Goal: Information Seeking & Learning: Learn about a topic

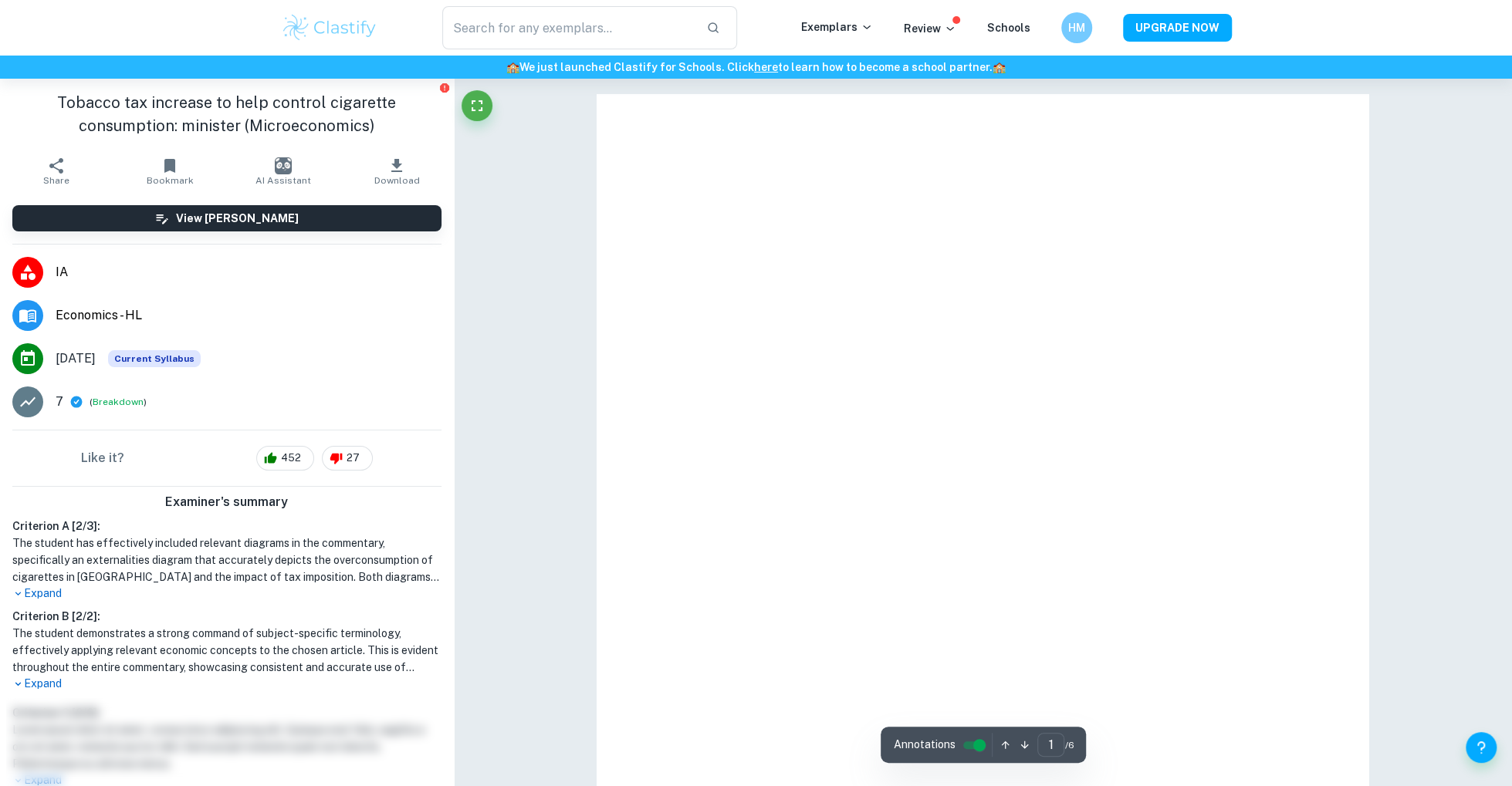
click at [349, 31] on img at bounding box center [329, 27] width 98 height 31
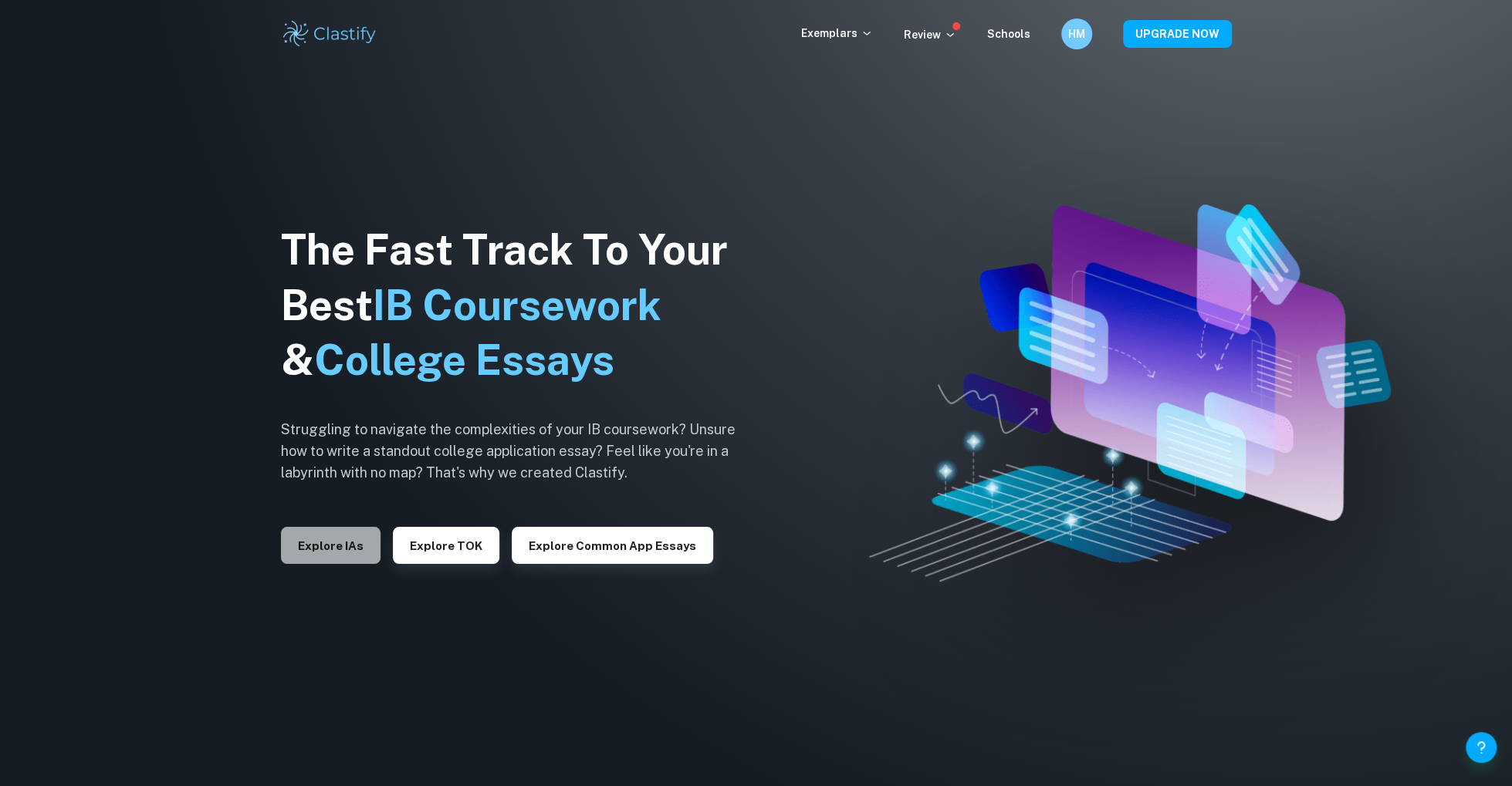
click at [331, 547] on button "Explore IAs" at bounding box center [330, 546] width 99 height 37
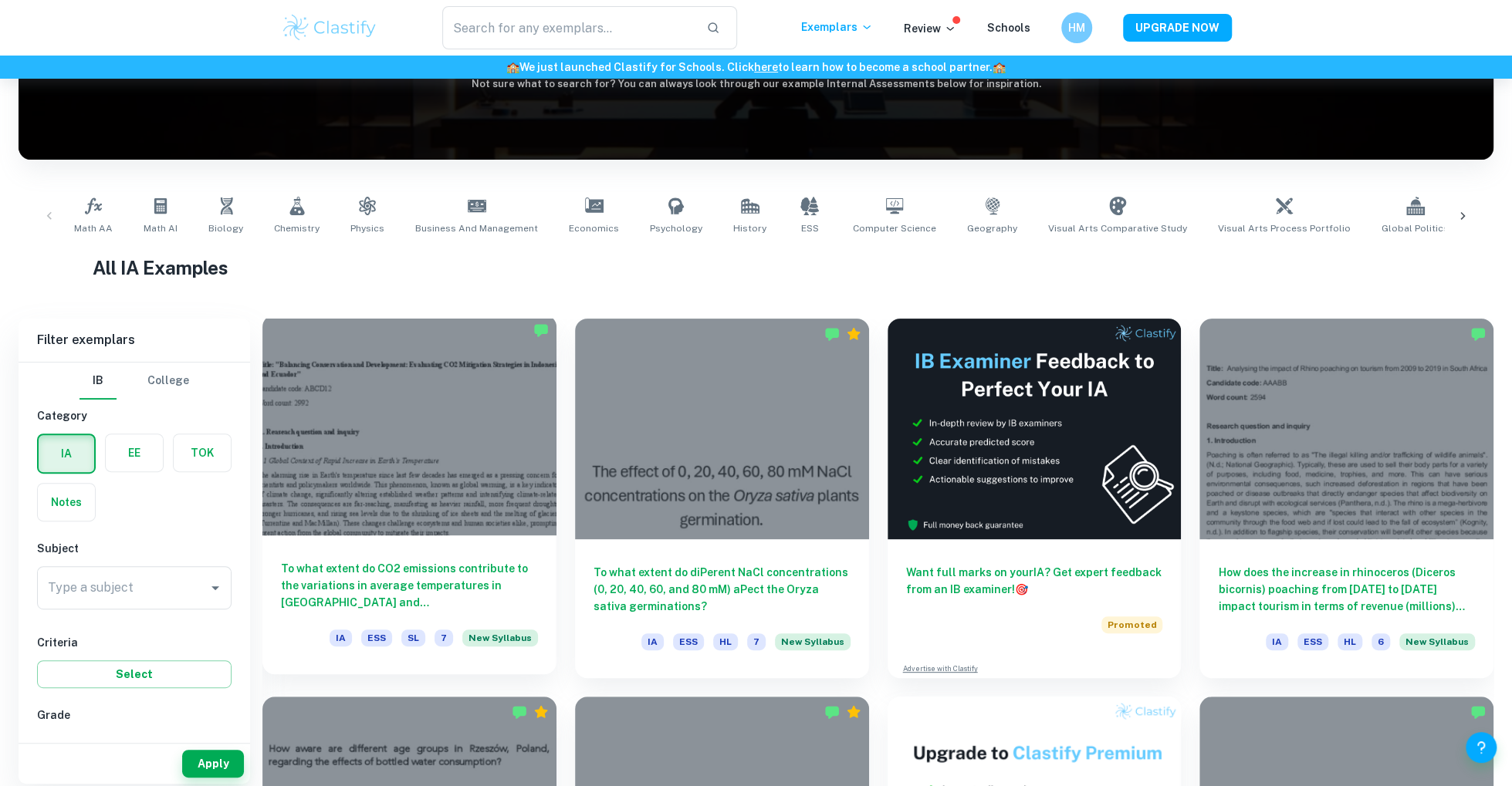
scroll to position [213, 0]
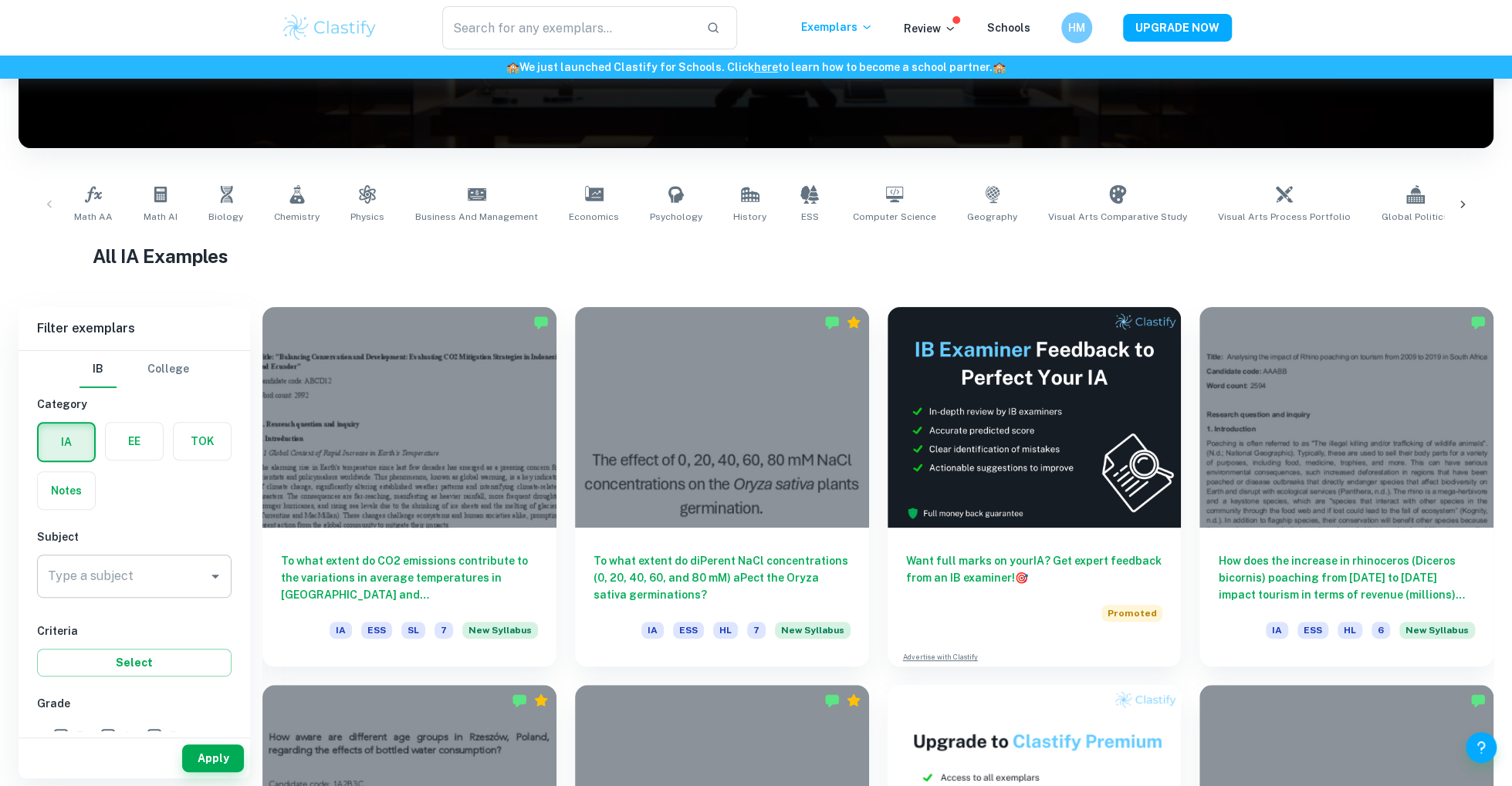
click at [132, 585] on input "Type a subject" at bounding box center [122, 576] width 158 height 29
click at [136, 655] on li "Economics" at bounding box center [134, 655] width 195 height 28
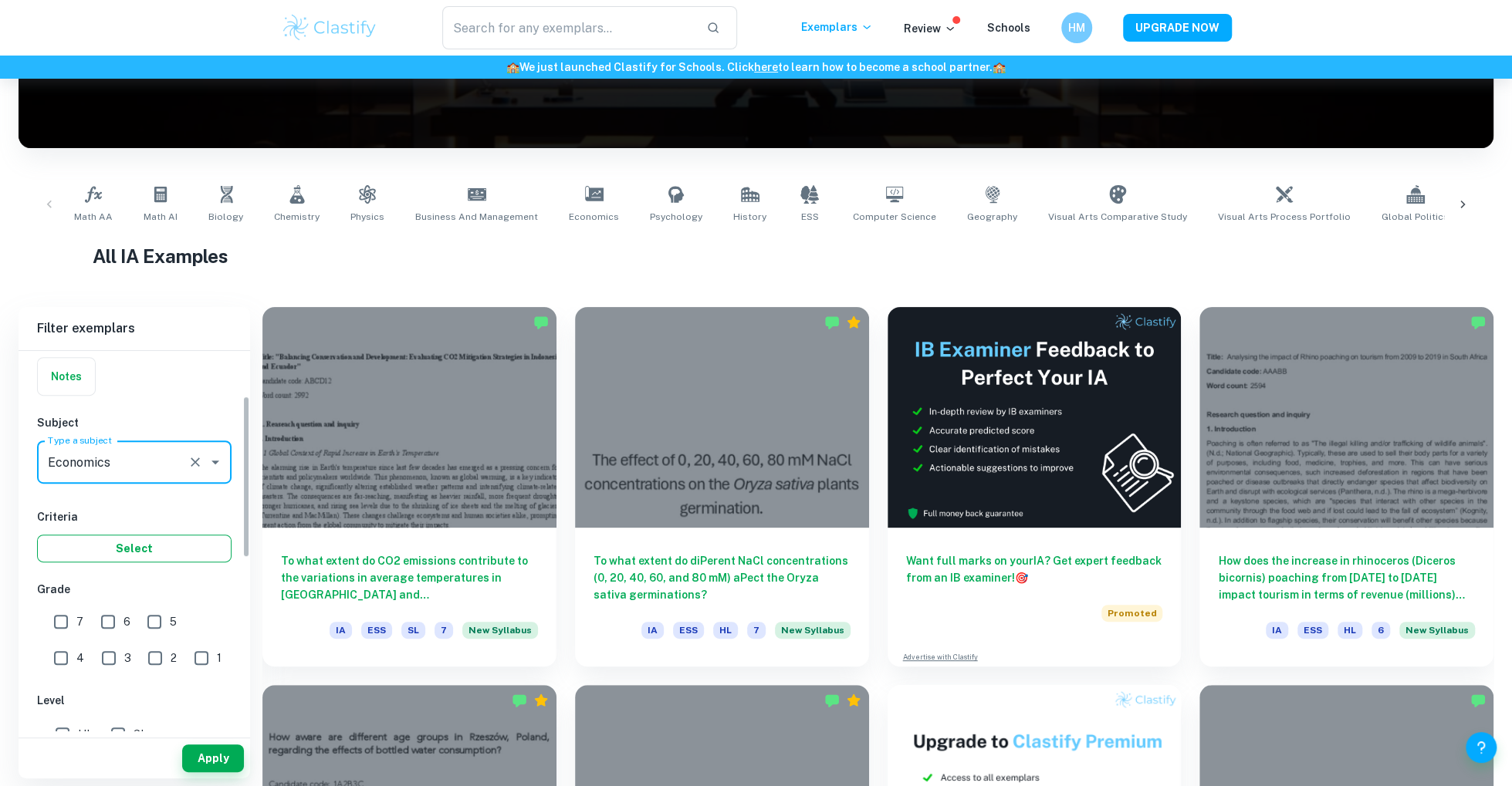
scroll to position [116, 0]
type input "Economics"
click at [66, 617] on input "7" at bounding box center [61, 620] width 31 height 31
checkbox input "true"
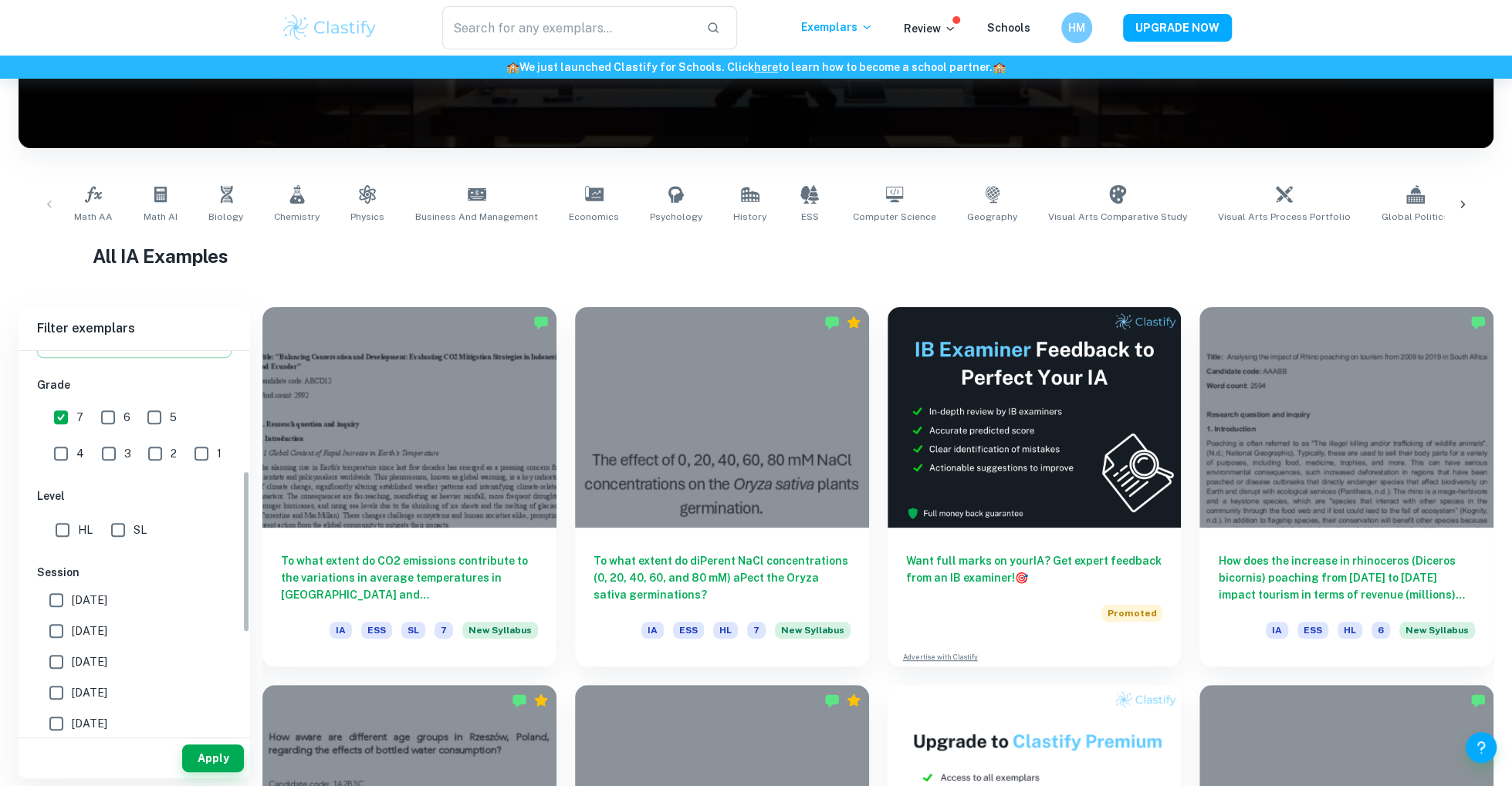
scroll to position [179, 0]
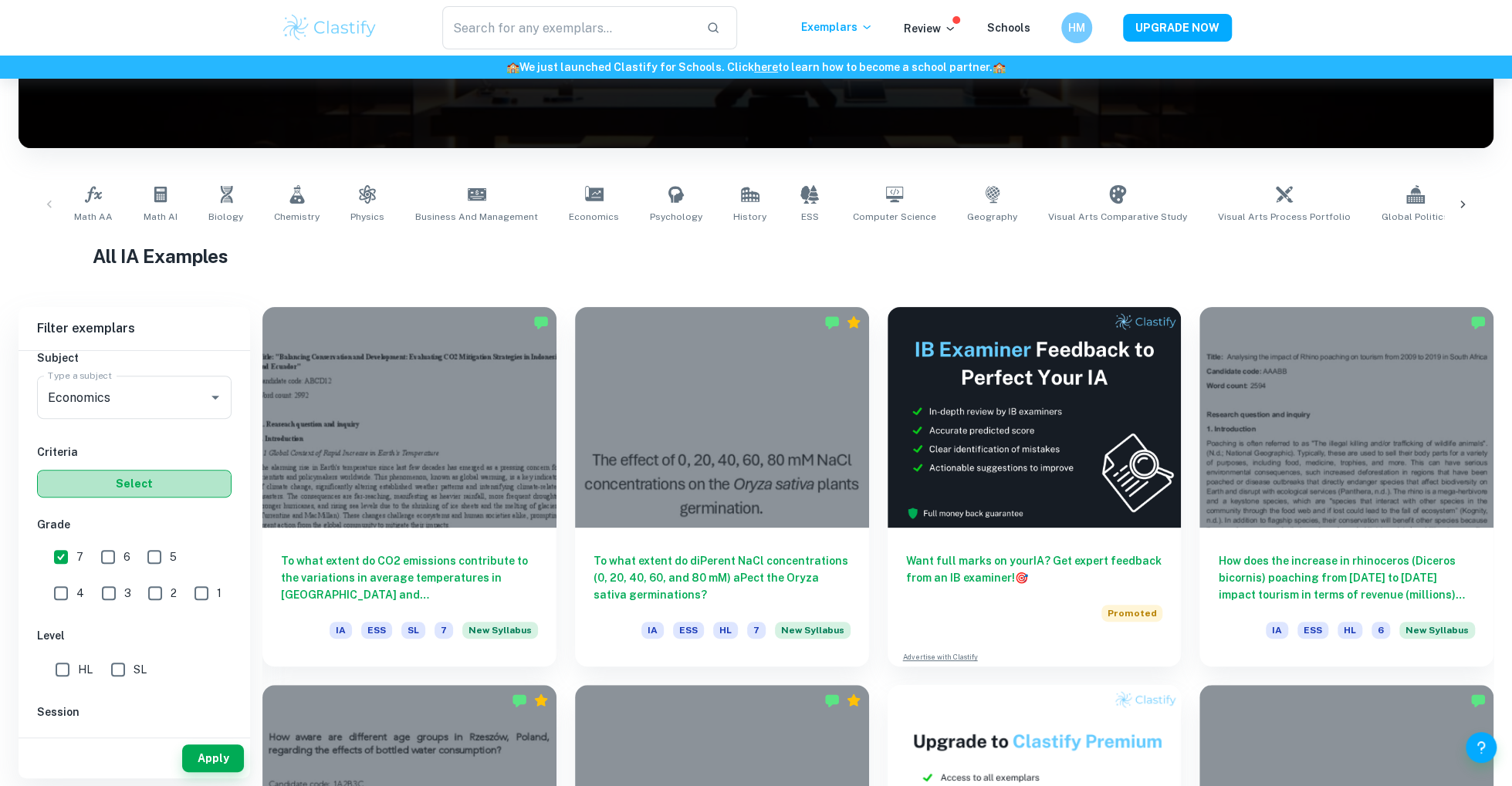
click at [139, 476] on button "Select" at bounding box center [134, 484] width 195 height 28
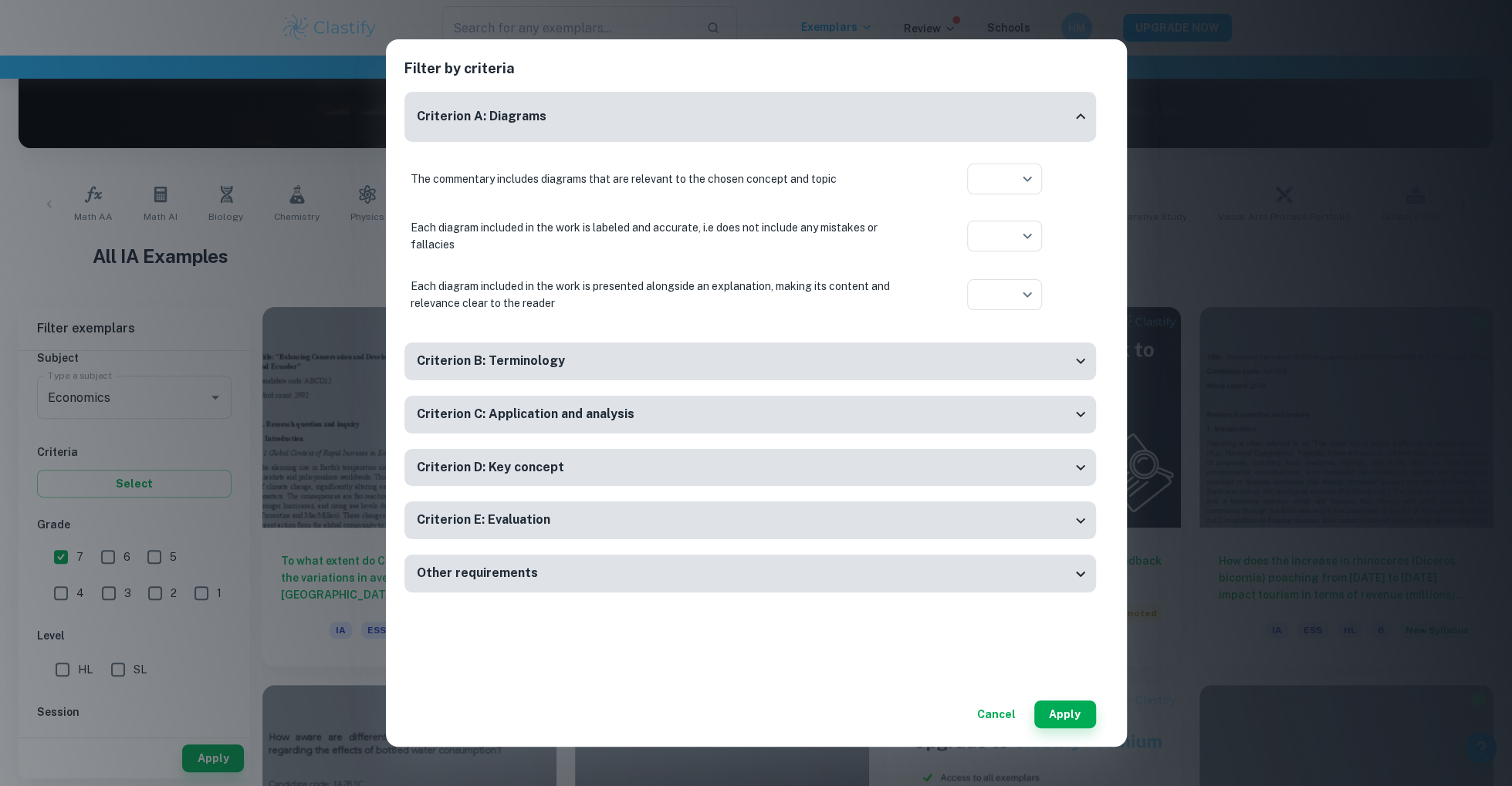
click at [156, 497] on div "Filter by criteria Criterion A: Diagrams The commentary includes diagrams that …" at bounding box center [756, 393] width 1512 height 786
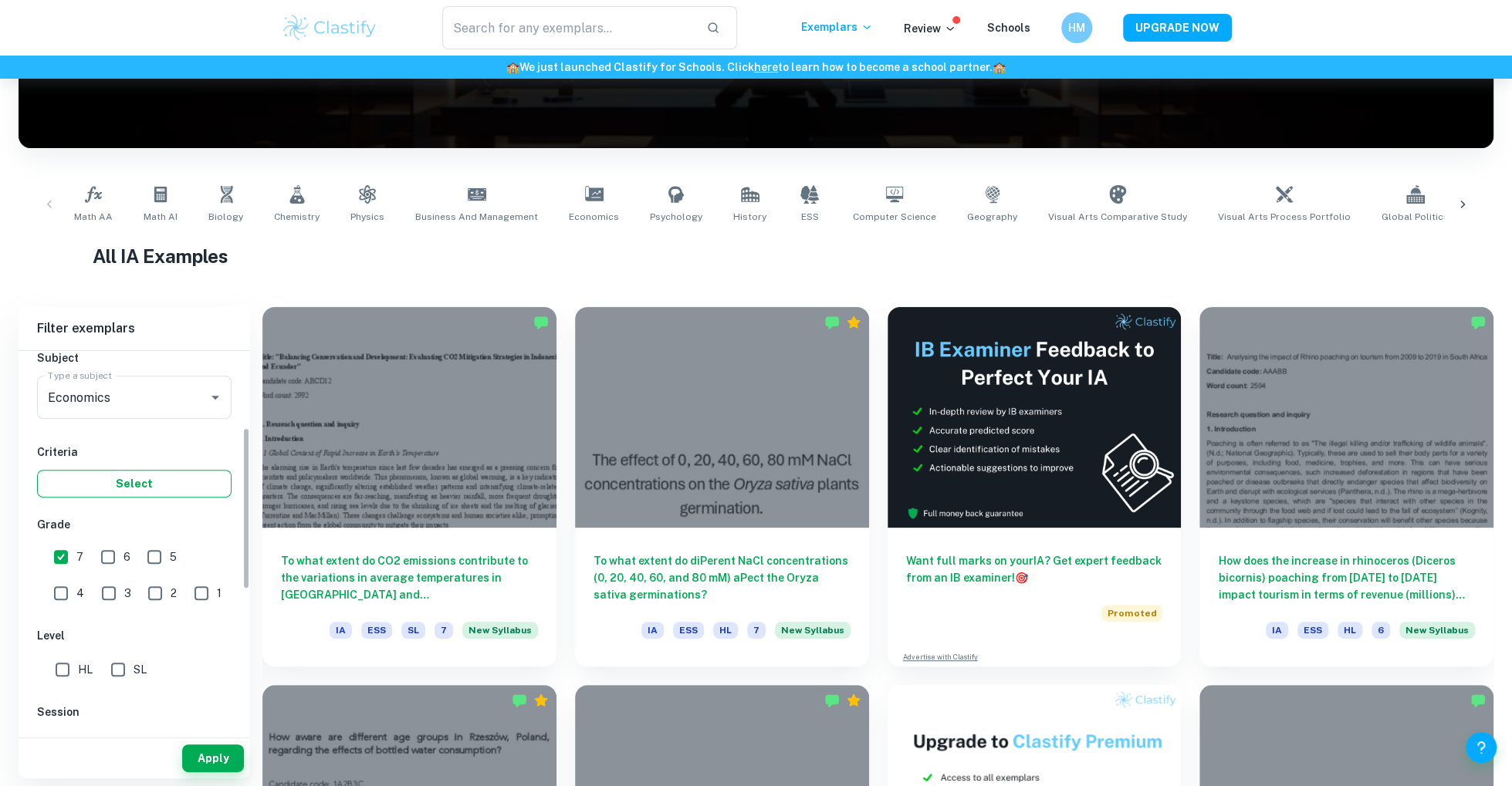
click at [140, 474] on button "Select" at bounding box center [134, 484] width 195 height 28
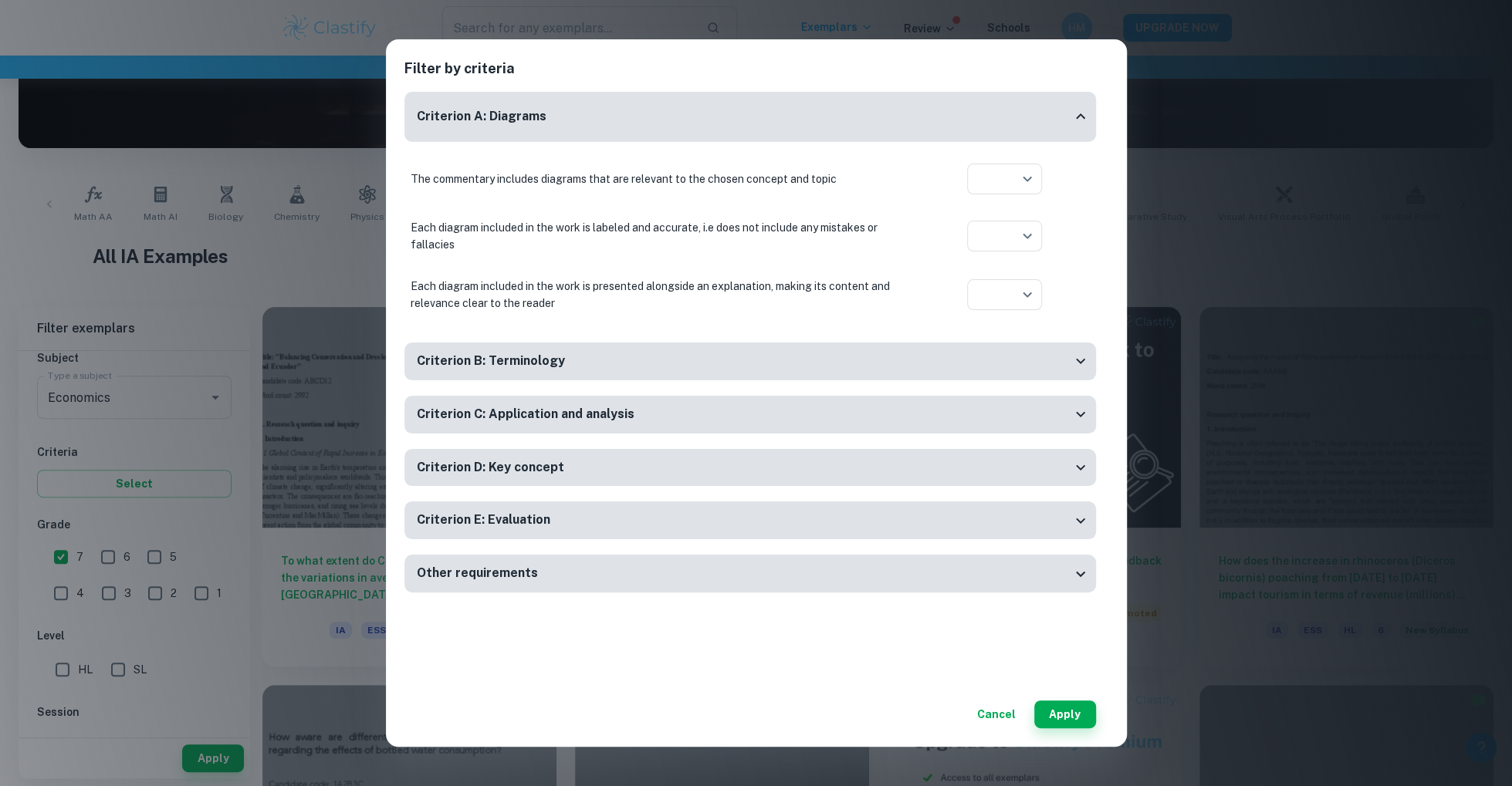
click at [116, 533] on div "Filter by criteria Criterion A: Diagrams The commentary includes diagrams that …" at bounding box center [756, 393] width 1512 height 786
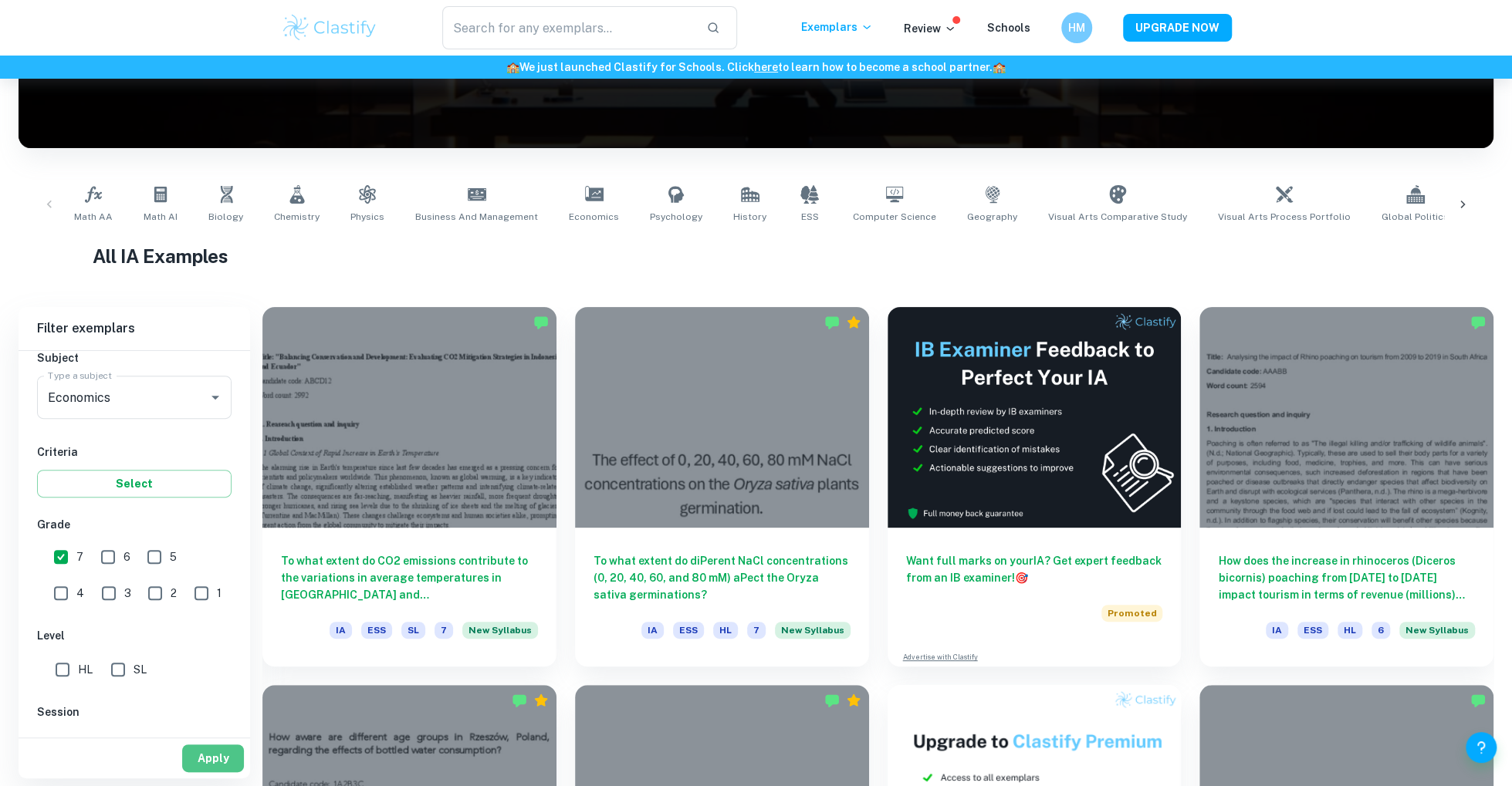
click at [224, 749] on button "Apply" at bounding box center [213, 759] width 62 height 28
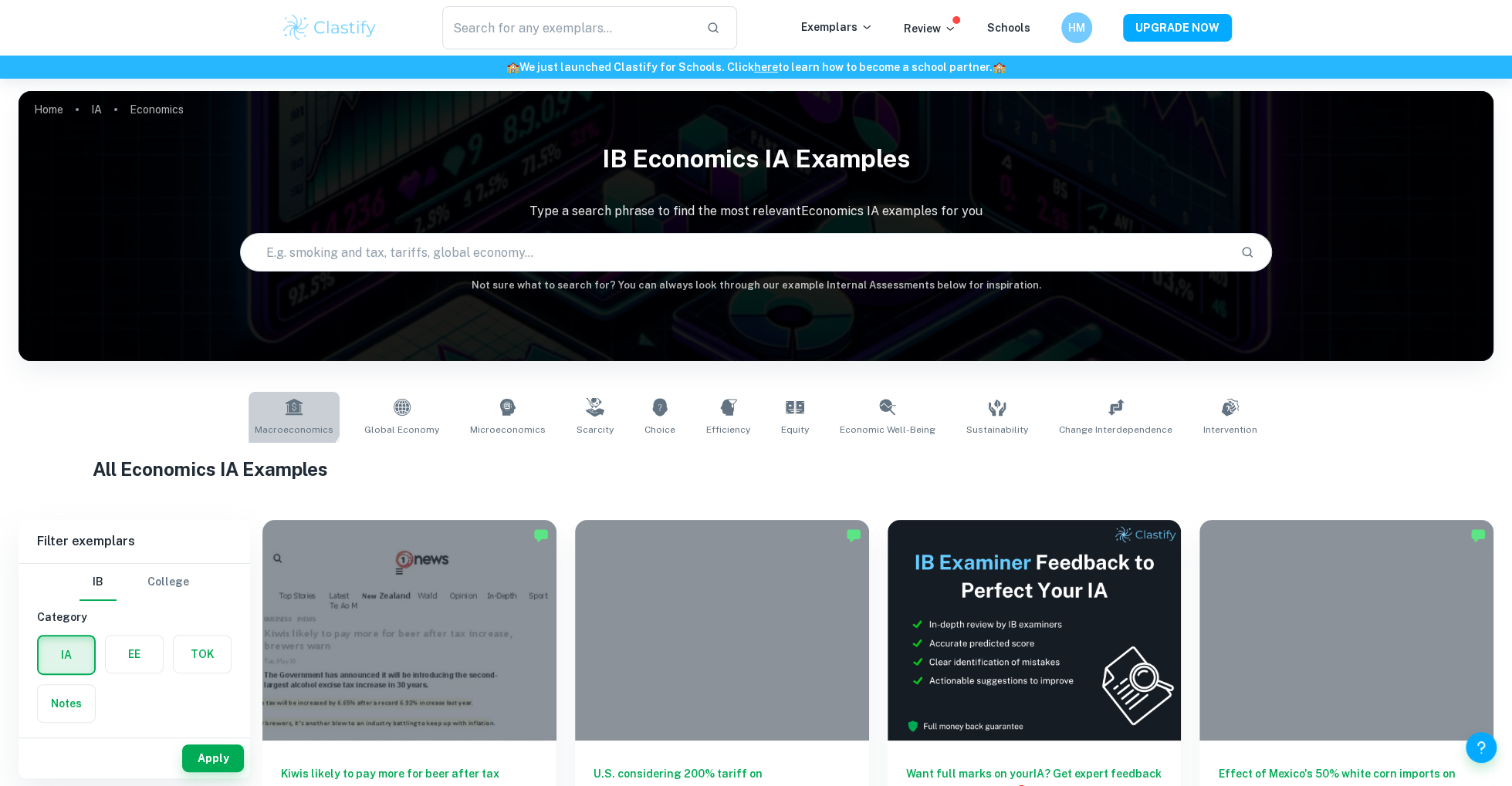
click at [299, 405] on icon at bounding box center [294, 407] width 18 height 18
type input "Macroeconomics"
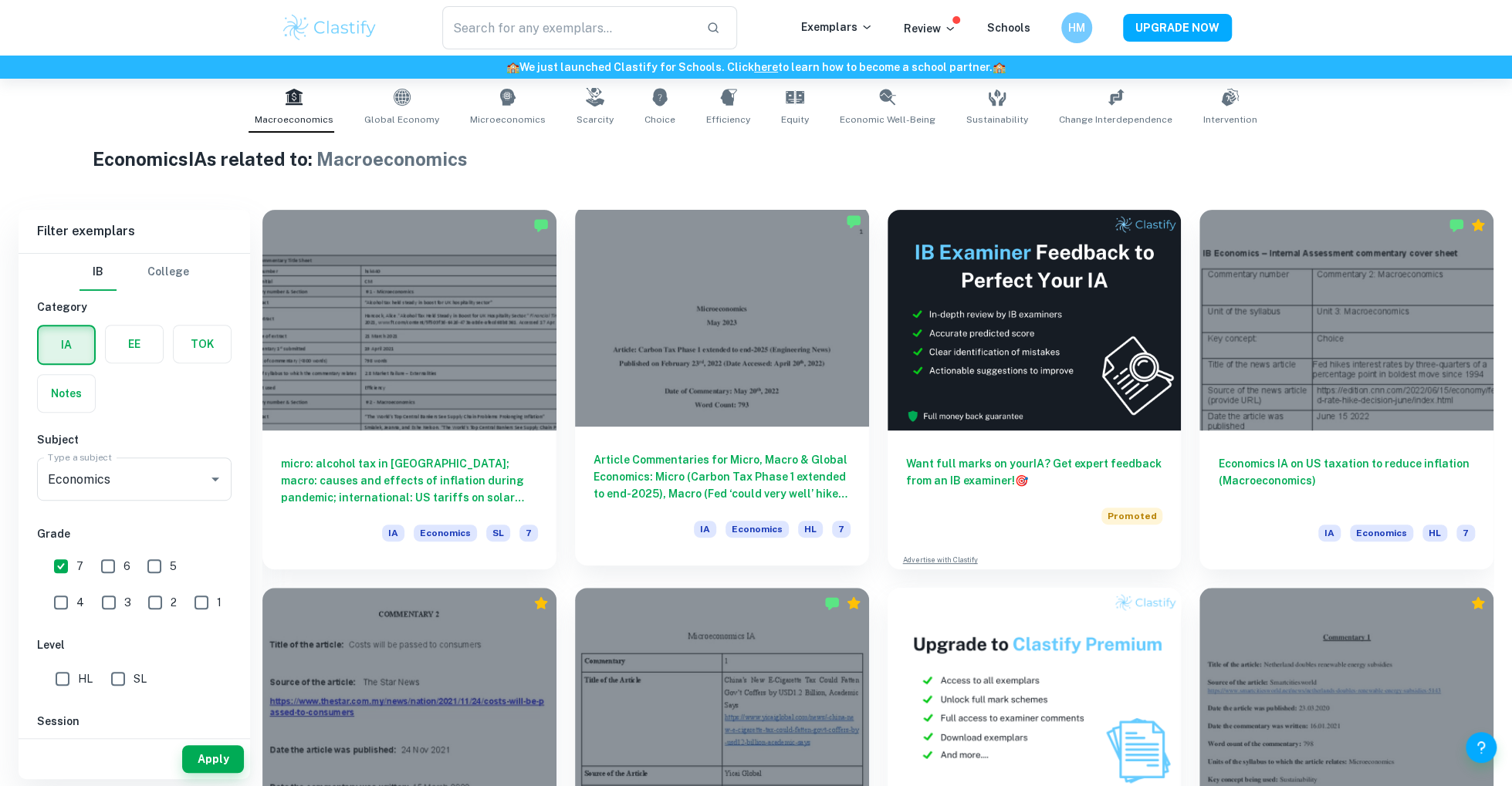
scroll to position [328, 0]
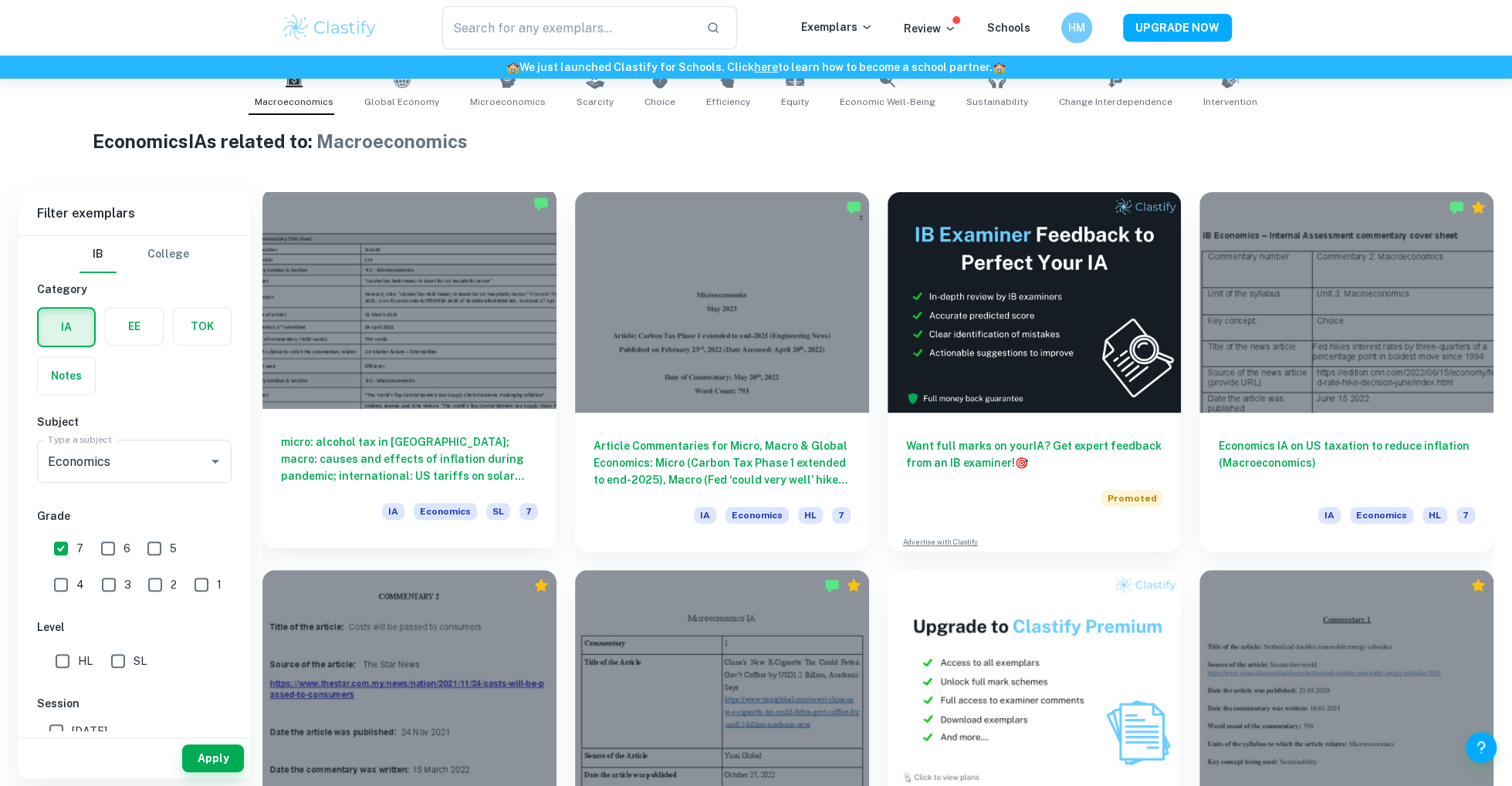
click at [498, 466] on h6 "micro: alcohol tax in [GEOGRAPHIC_DATA]; macro: causes and effects of inflation…" at bounding box center [409, 459] width 257 height 51
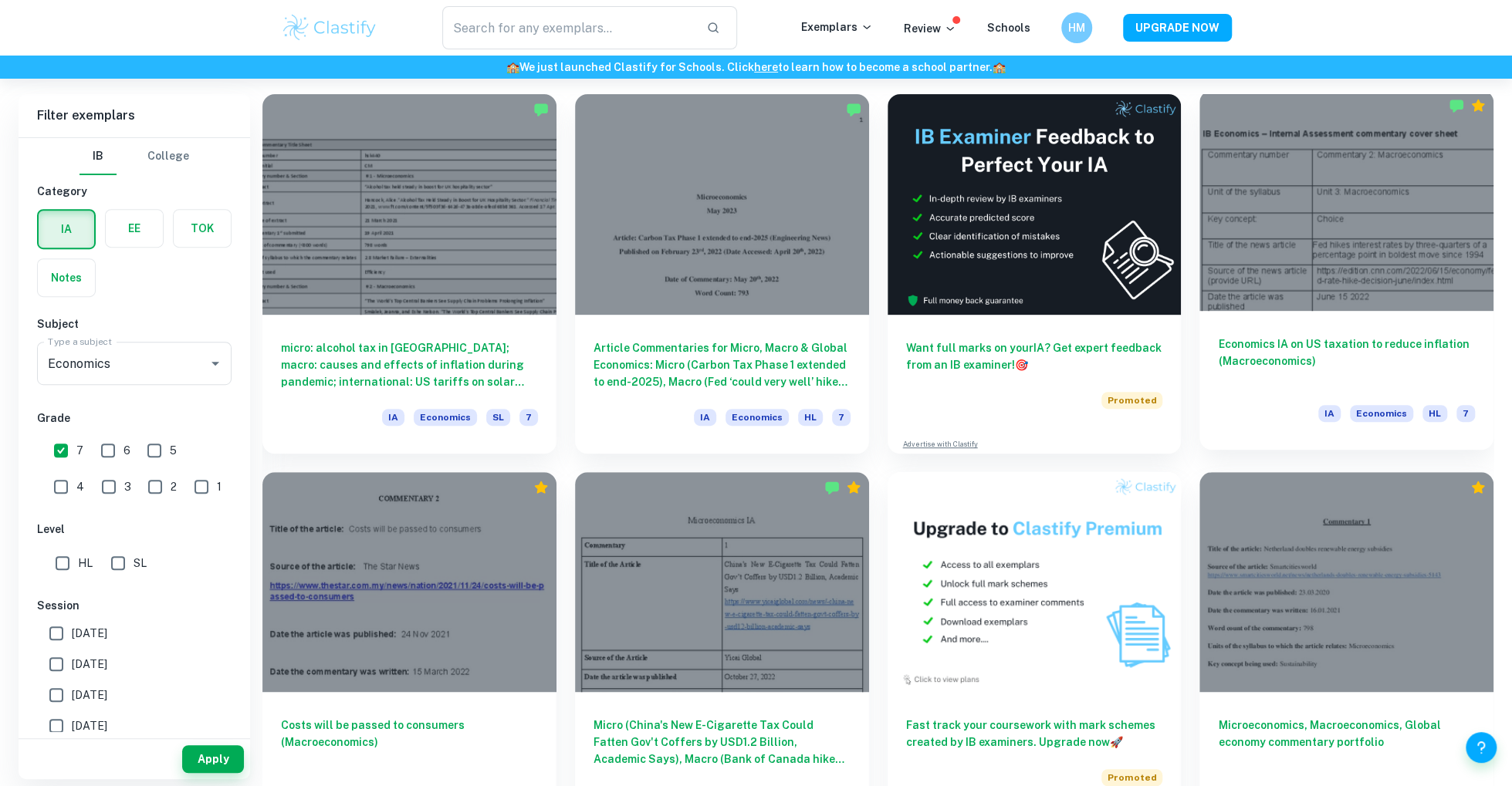
scroll to position [1186, 0]
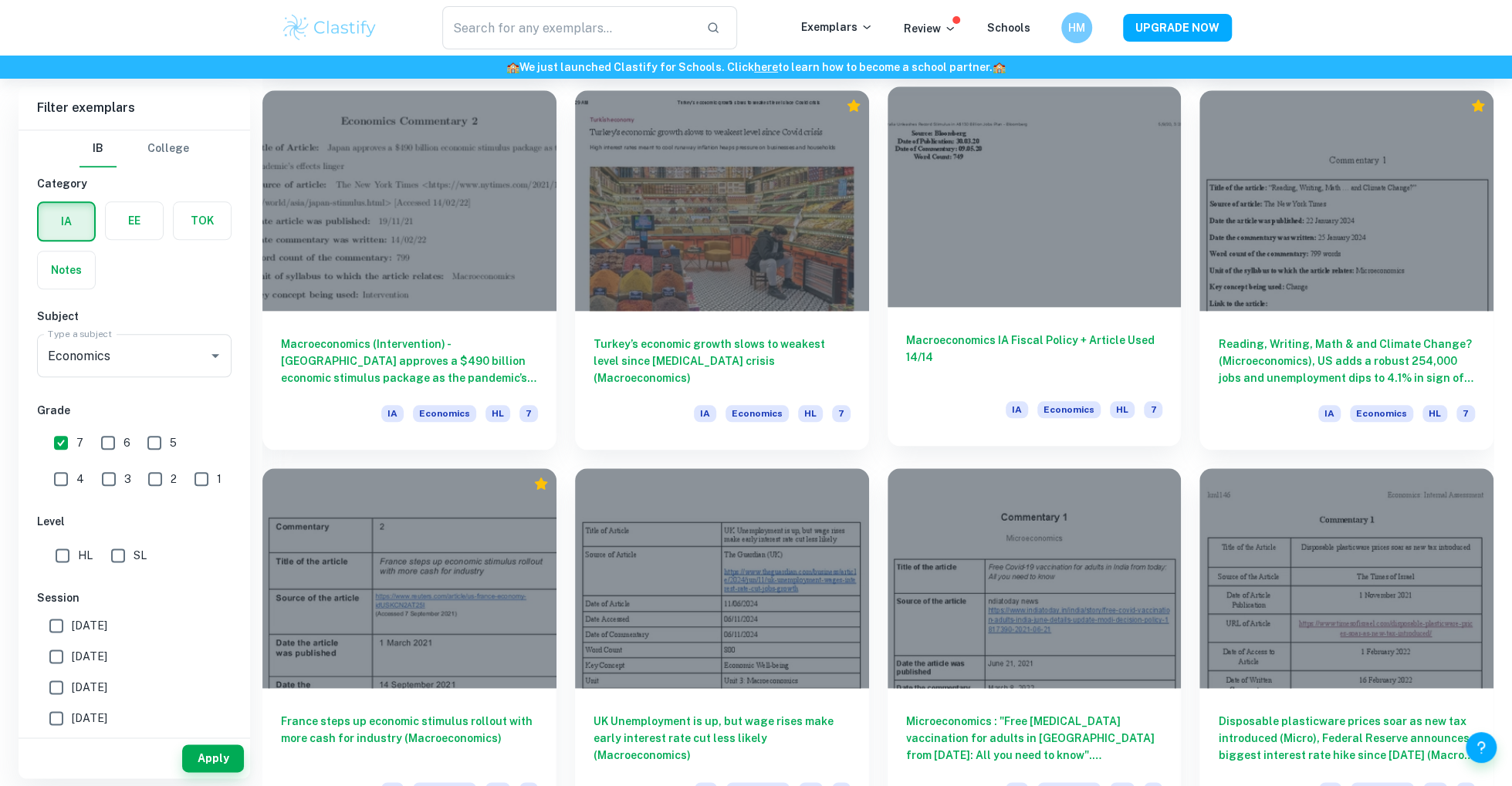
click at [1001, 366] on h6 "Macroeconomics IA Fiscal Policy + Article Used 14/14" at bounding box center [1034, 357] width 257 height 51
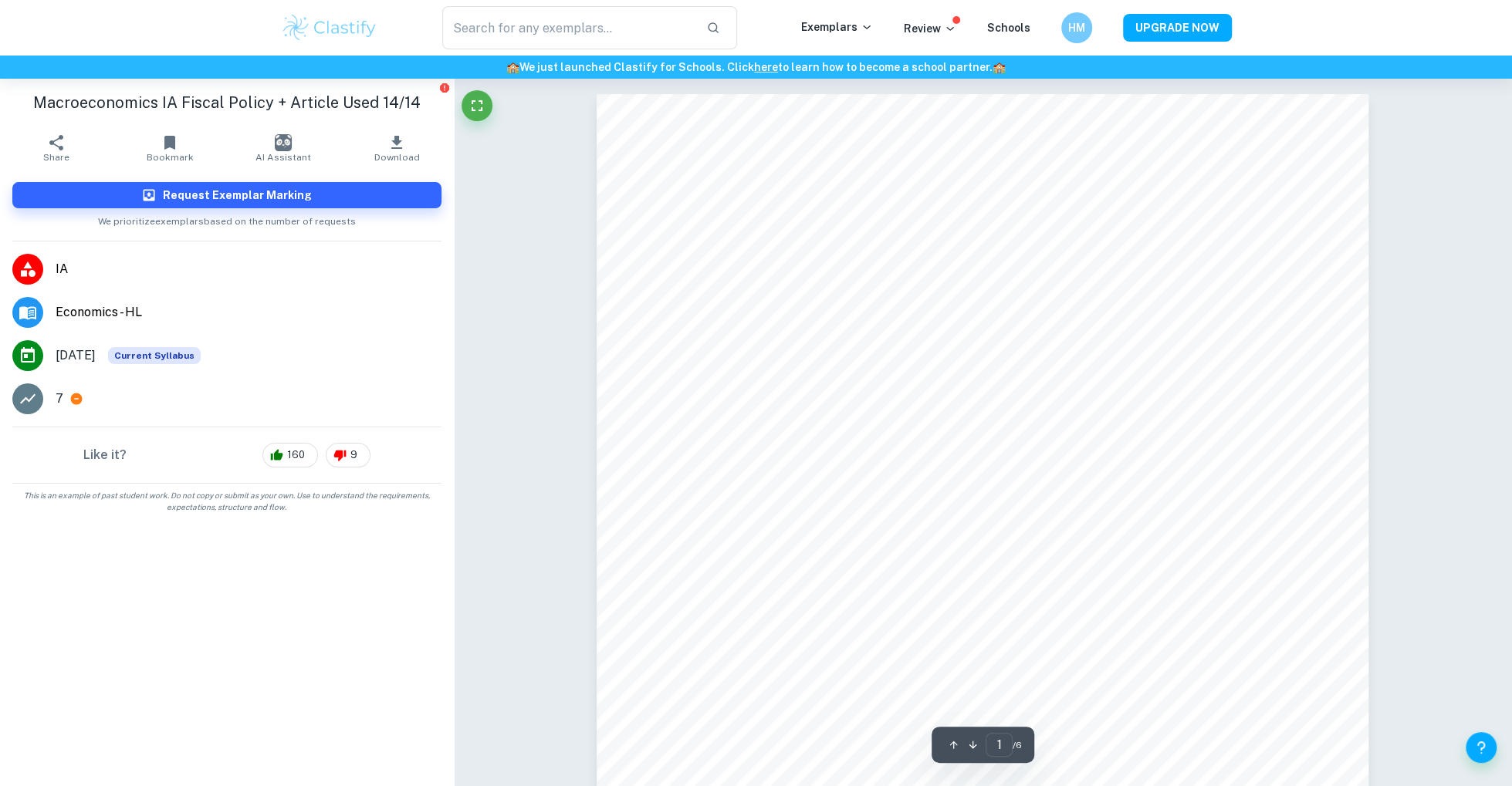
scroll to position [483, 0]
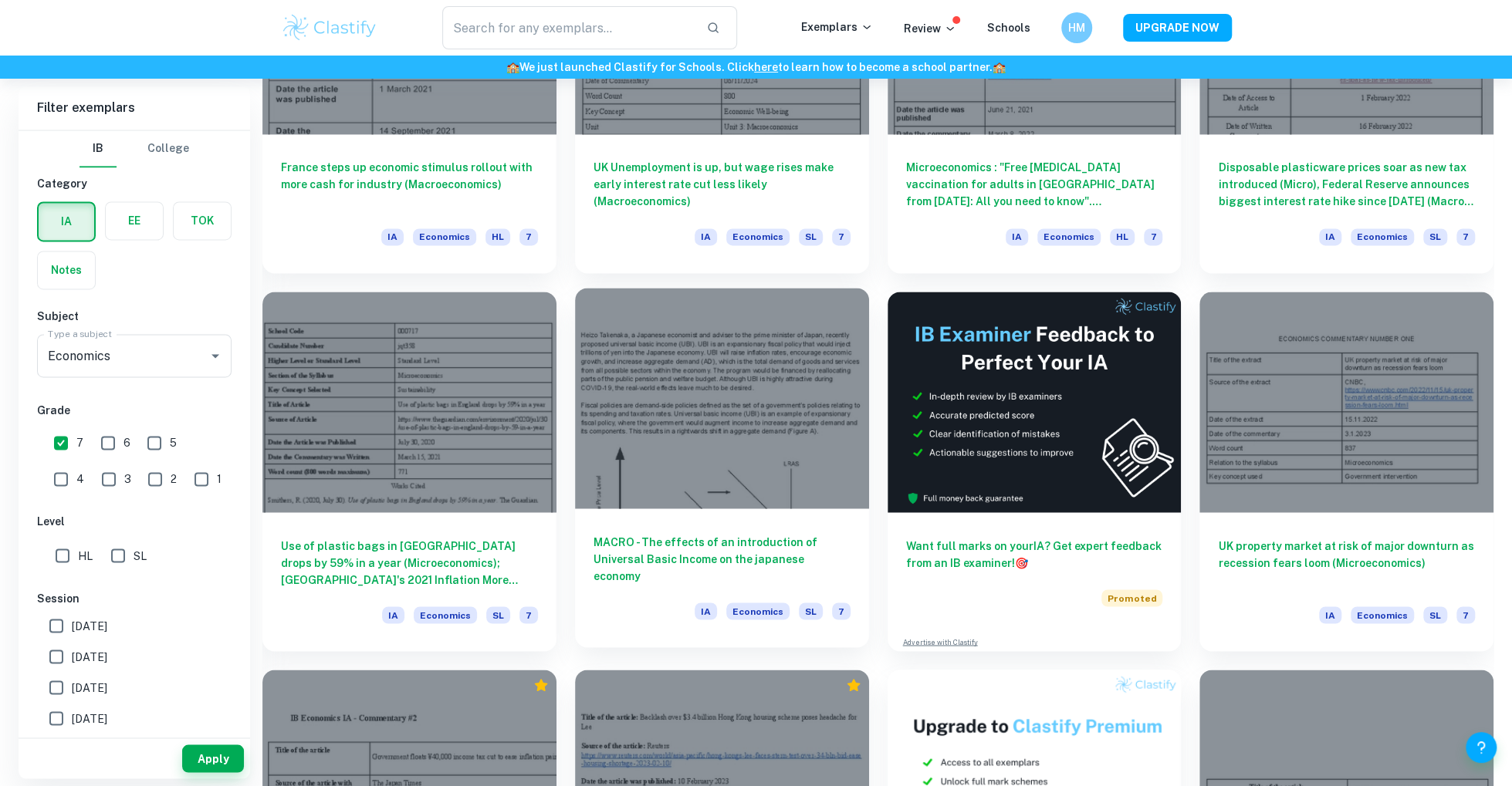
scroll to position [1743, 0]
